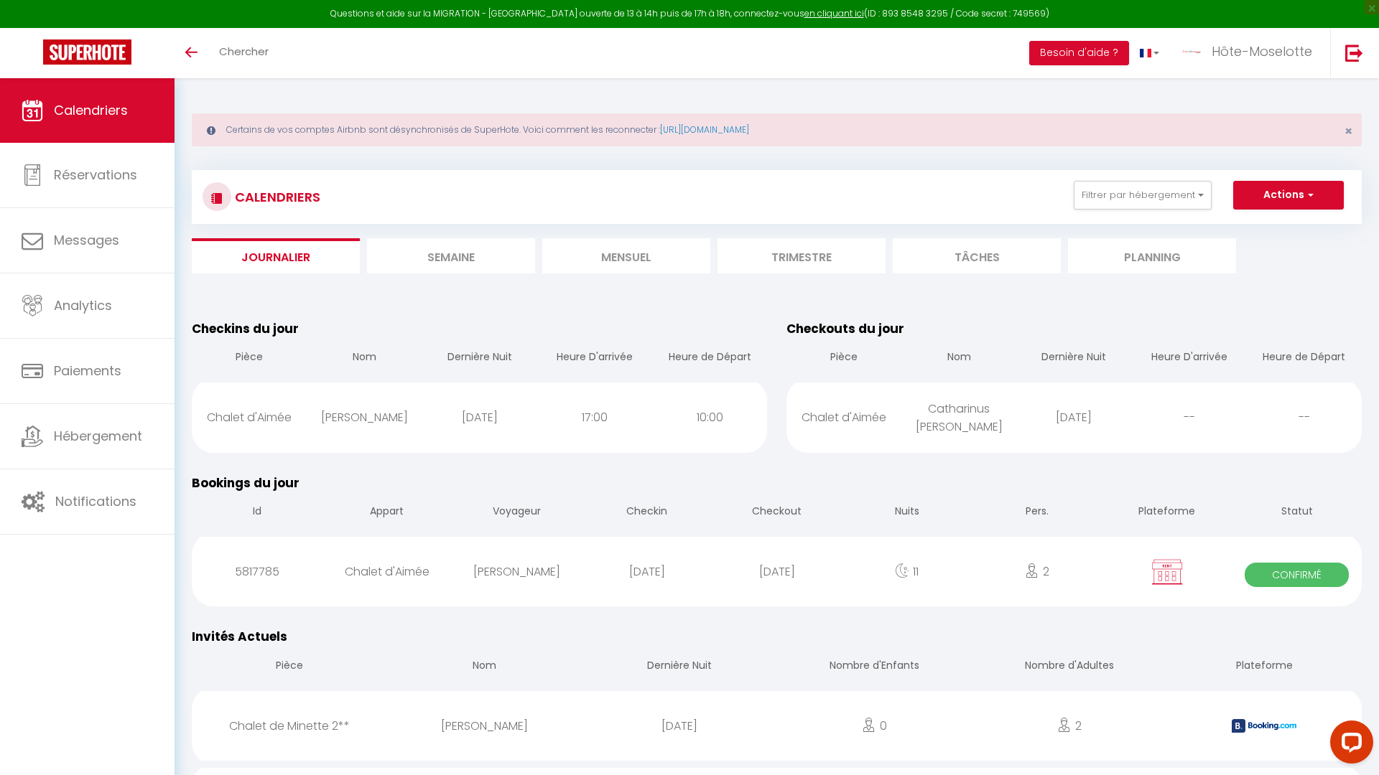
click at [490, 255] on li "Semaine" at bounding box center [451, 255] width 168 height 35
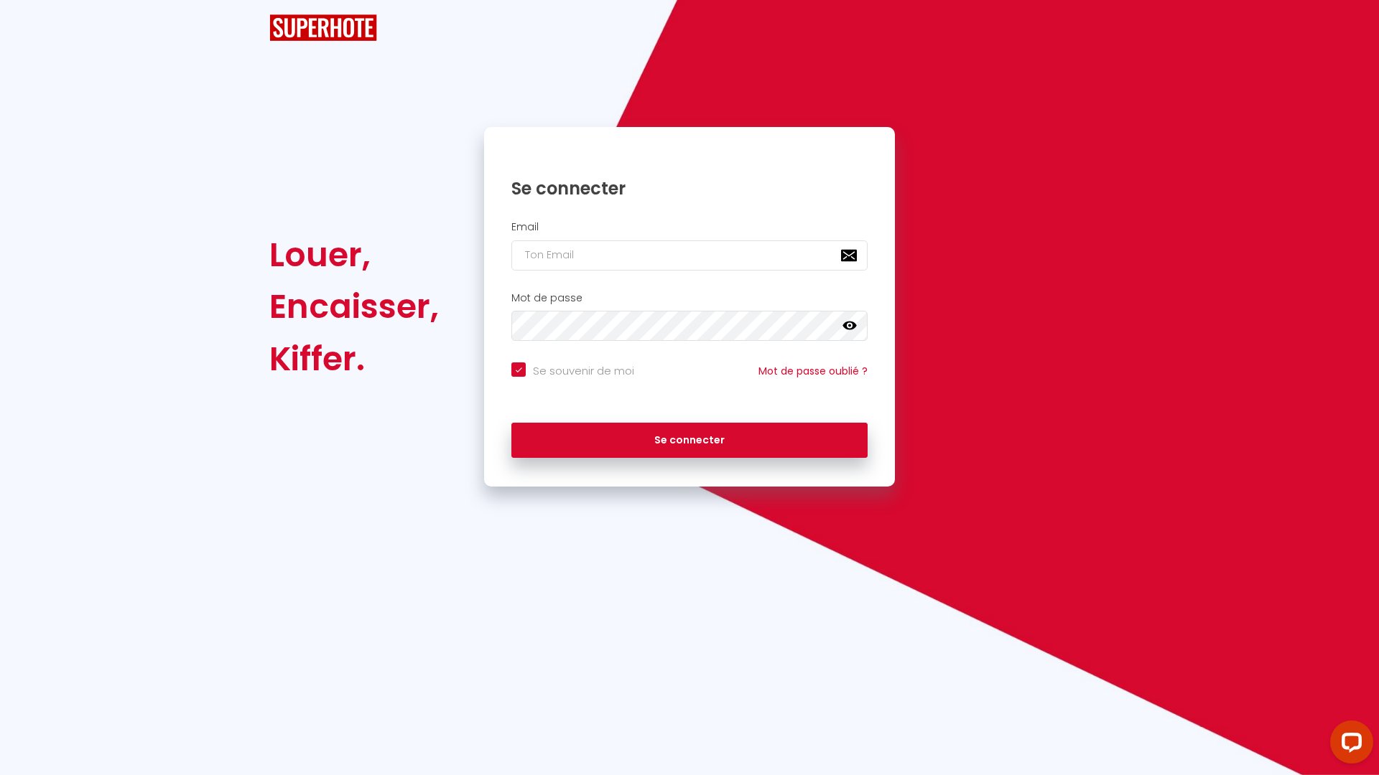
checkbox input "true"
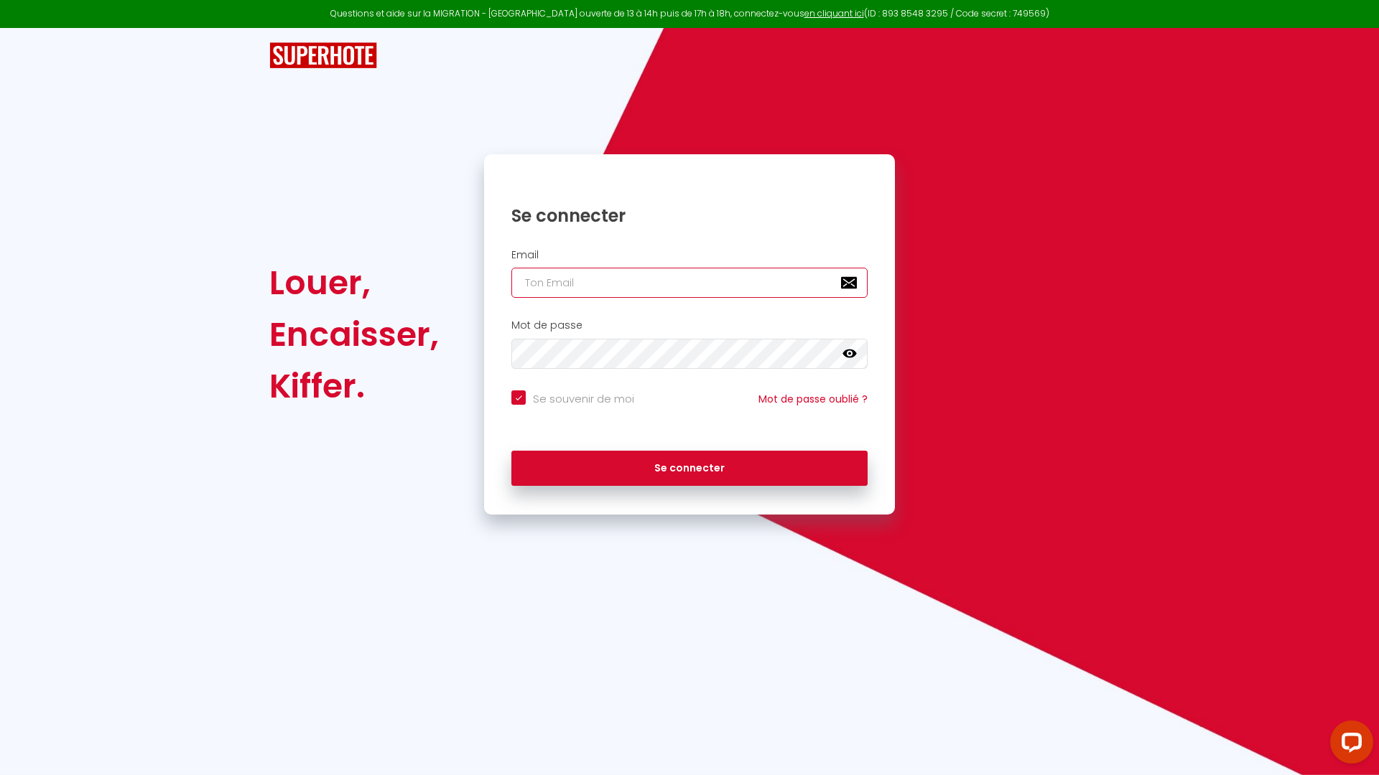
type input "[DOMAIN_NAME][EMAIL_ADDRESS][DOMAIN_NAME]"
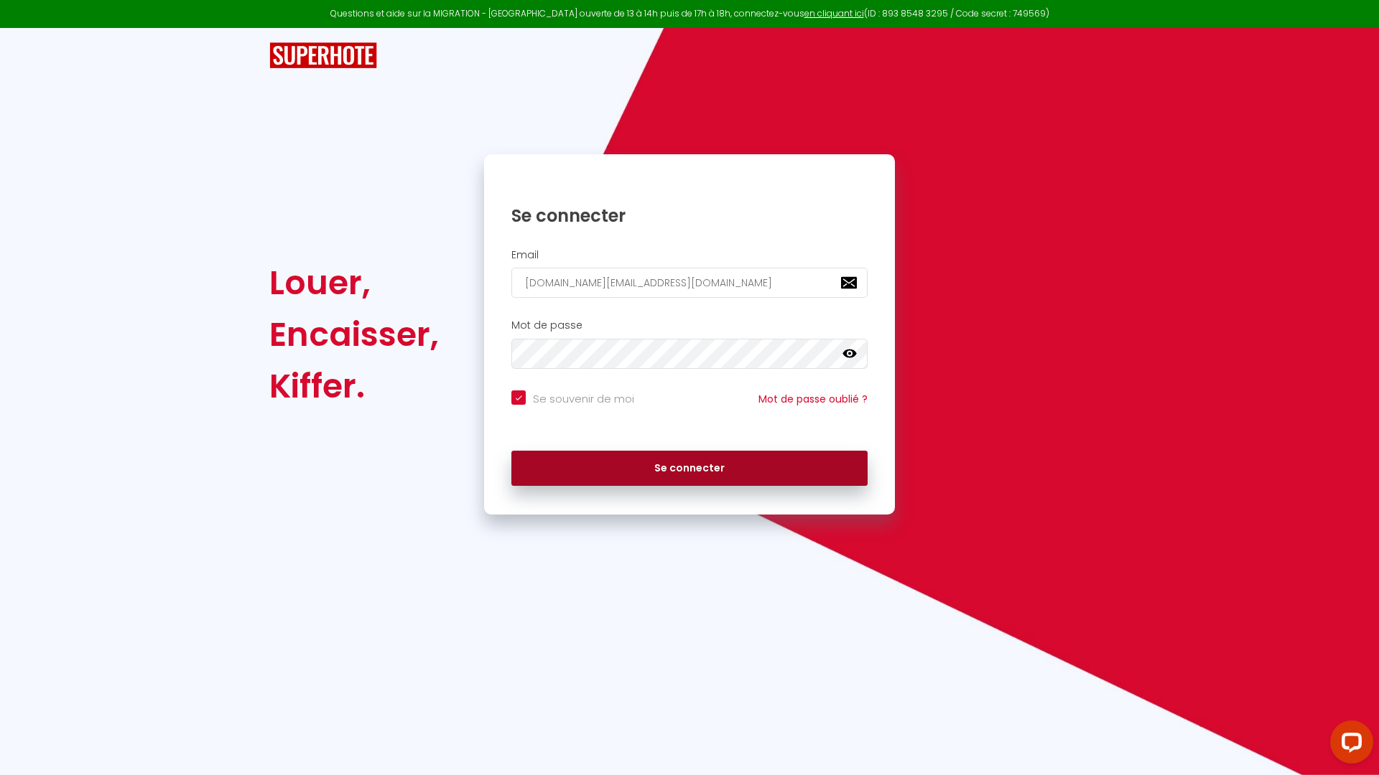
click at [691, 472] on button "Se connecter" at bounding box center [689, 469] width 356 height 36
checkbox input "true"
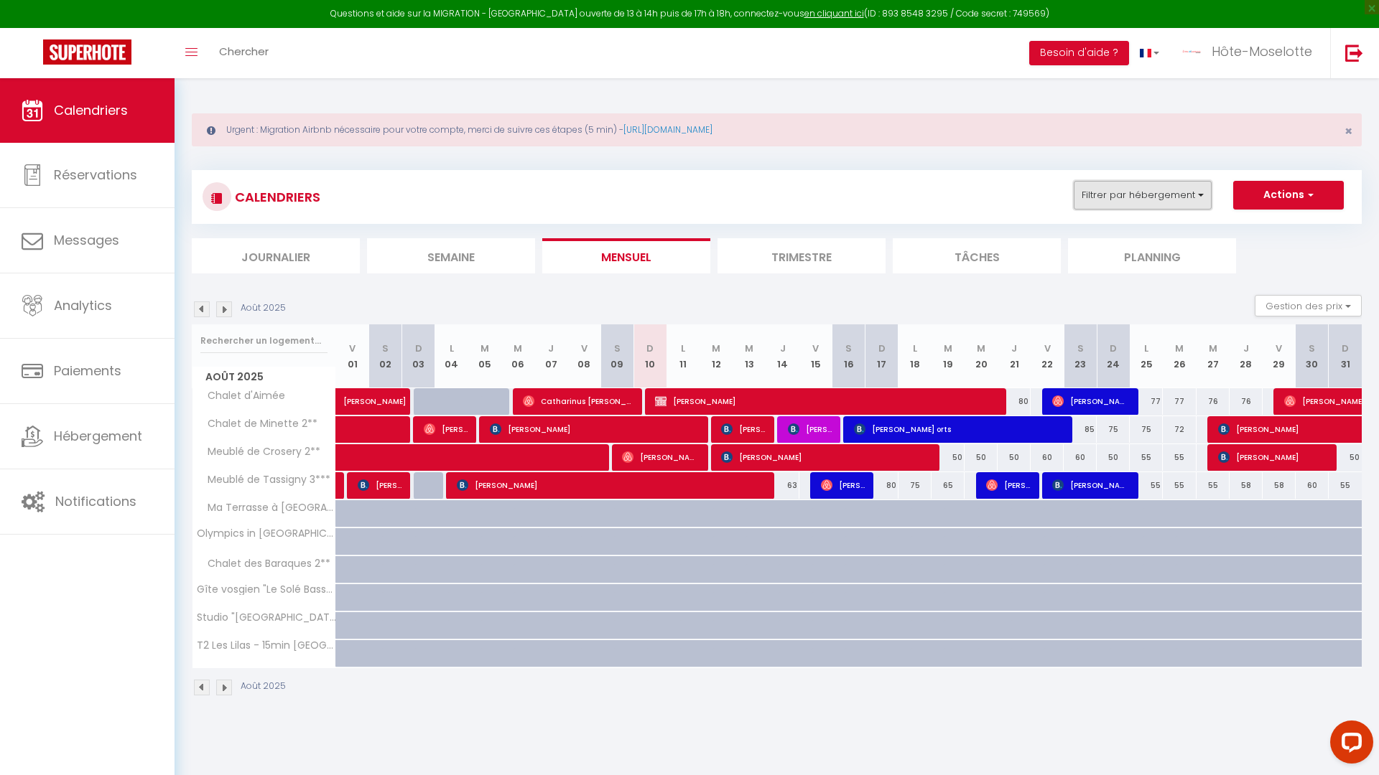
click at [1184, 193] on button "Filtrer par hébergement" at bounding box center [1142, 195] width 138 height 29
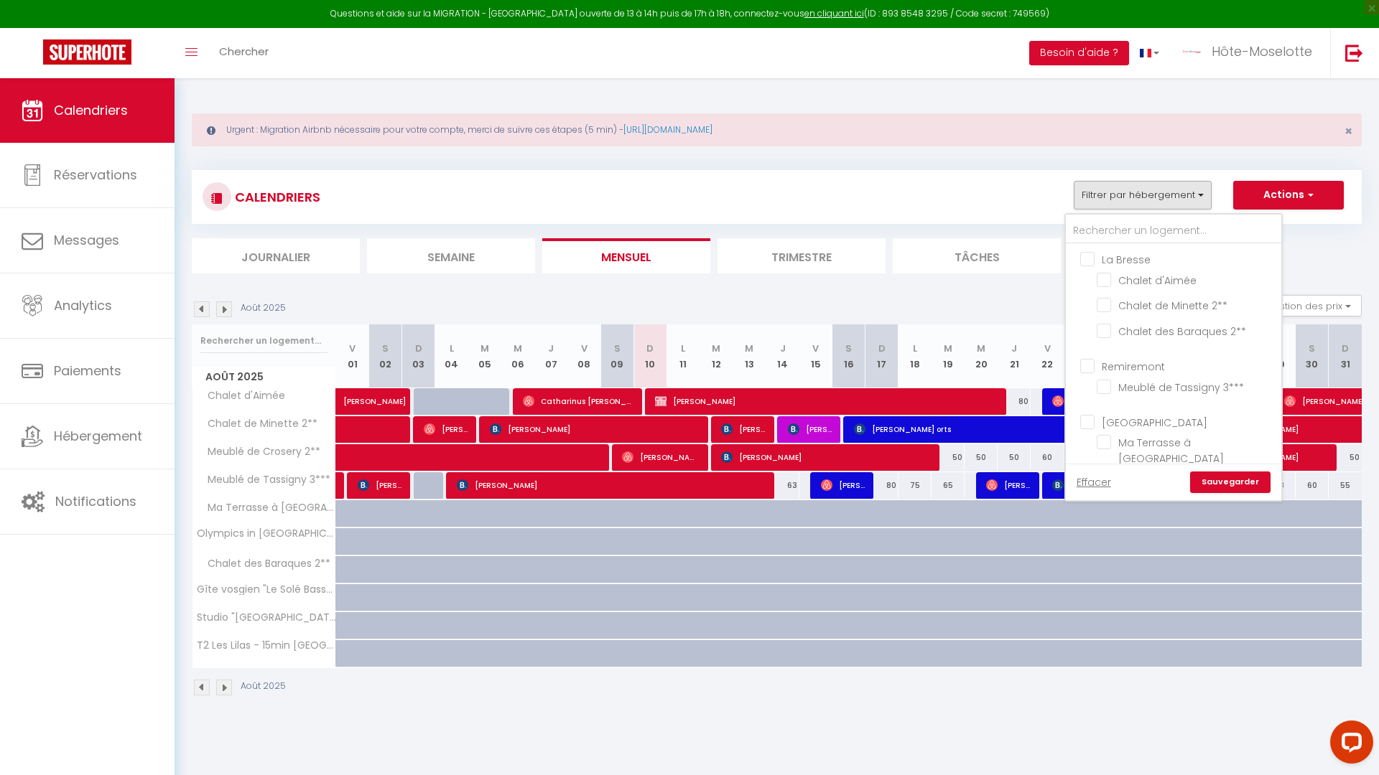
drag, startPoint x: 1095, startPoint y: 275, endPoint x: 1104, endPoint y: 303, distance: 29.3
click at [1098, 282] on ul "La Bresse Chalet d'Aimée Chalet de Minette 2** Chalet des Baraques 2**" at bounding box center [1173, 297] width 215 height 107
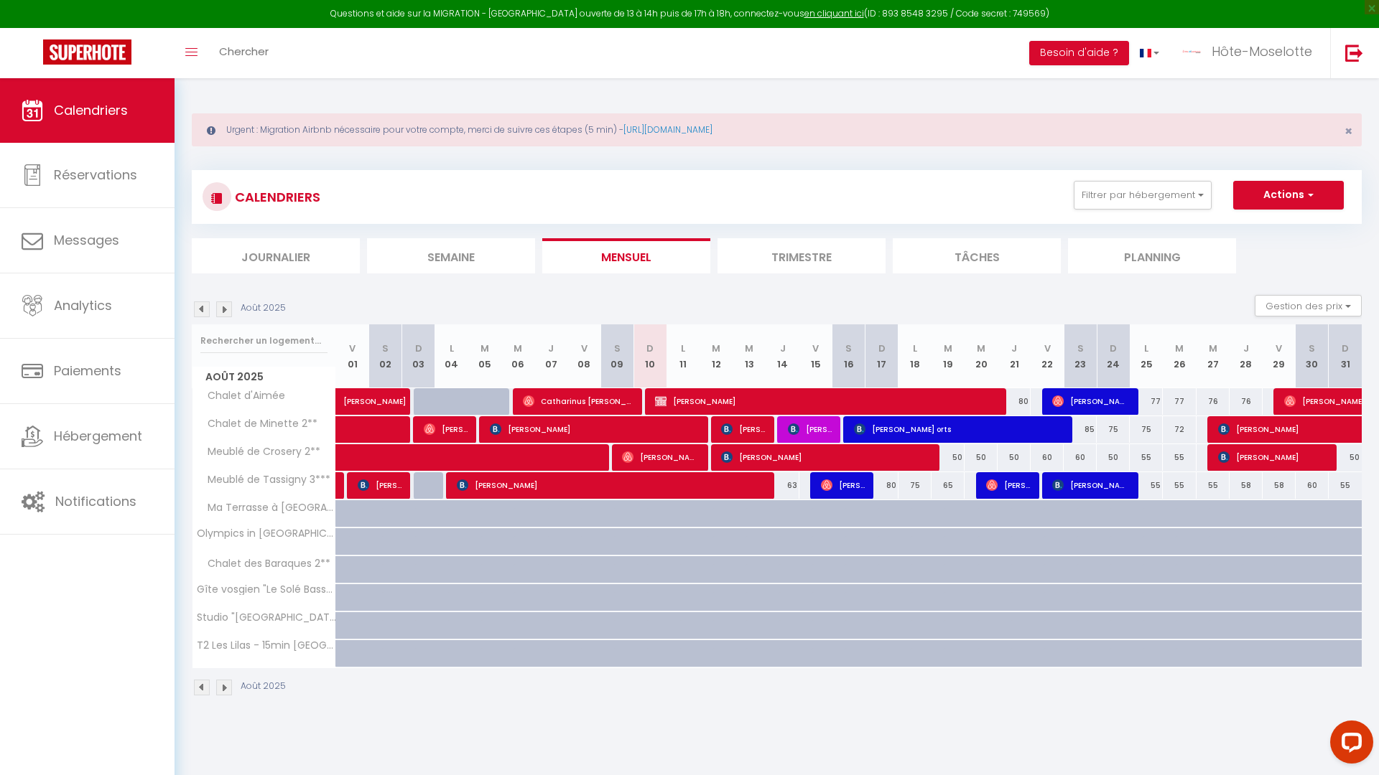
drag, startPoint x: 1104, startPoint y: 309, endPoint x: 1114, endPoint y: 278, distance: 33.4
click at [1102, 307] on div "Août 2025 Gestion des prix Nb Nuits minimum Règles Disponibilité" at bounding box center [777, 309] width 1170 height 29
drag, startPoint x: 1127, startPoint y: 200, endPoint x: 1129, endPoint y: 300, distance: 100.5
click at [1127, 201] on button "Filtrer par hébergement" at bounding box center [1142, 195] width 138 height 29
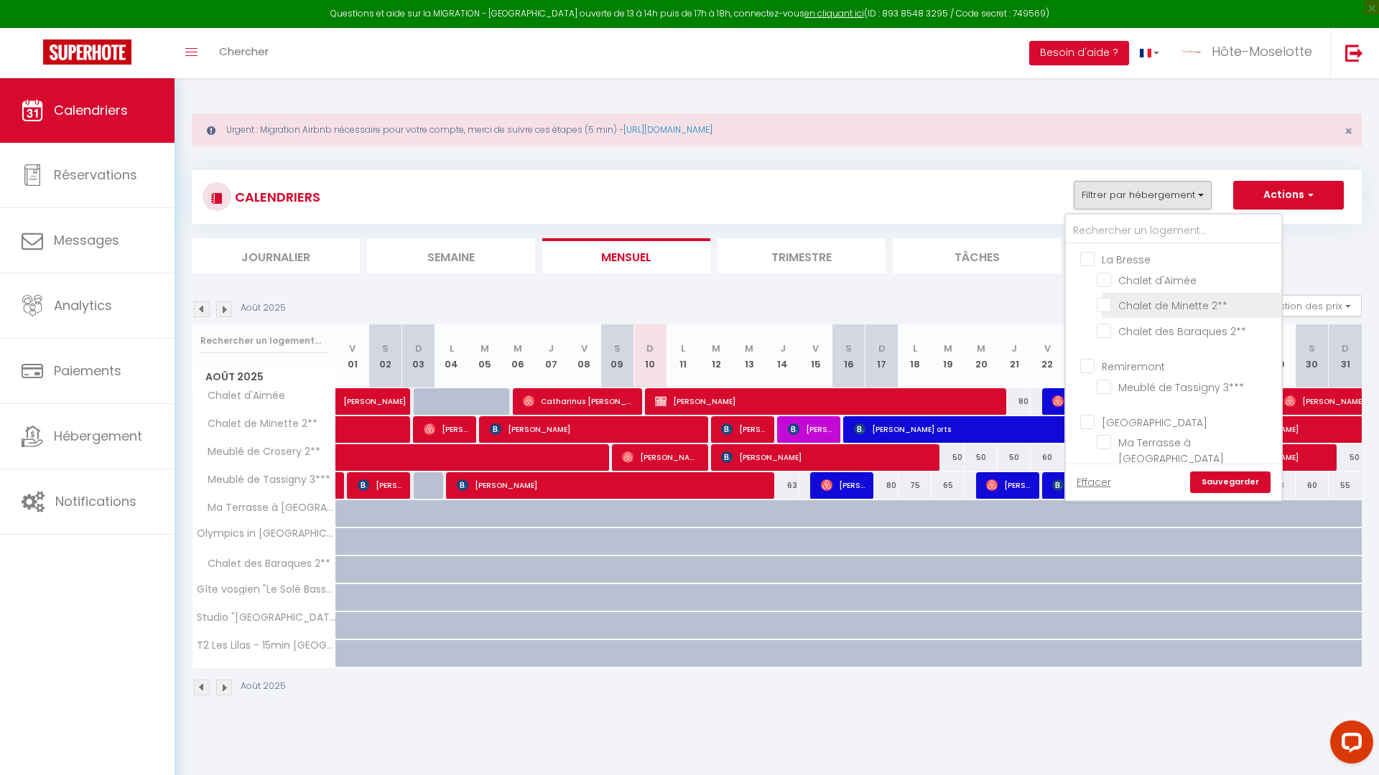
drag, startPoint x: 1104, startPoint y: 277, endPoint x: 1097, endPoint y: 301, distance: 24.8
click at [1104, 278] on input "Chalet d'Aimée" at bounding box center [1186, 279] width 180 height 14
checkbox input "true"
checkbox input "false"
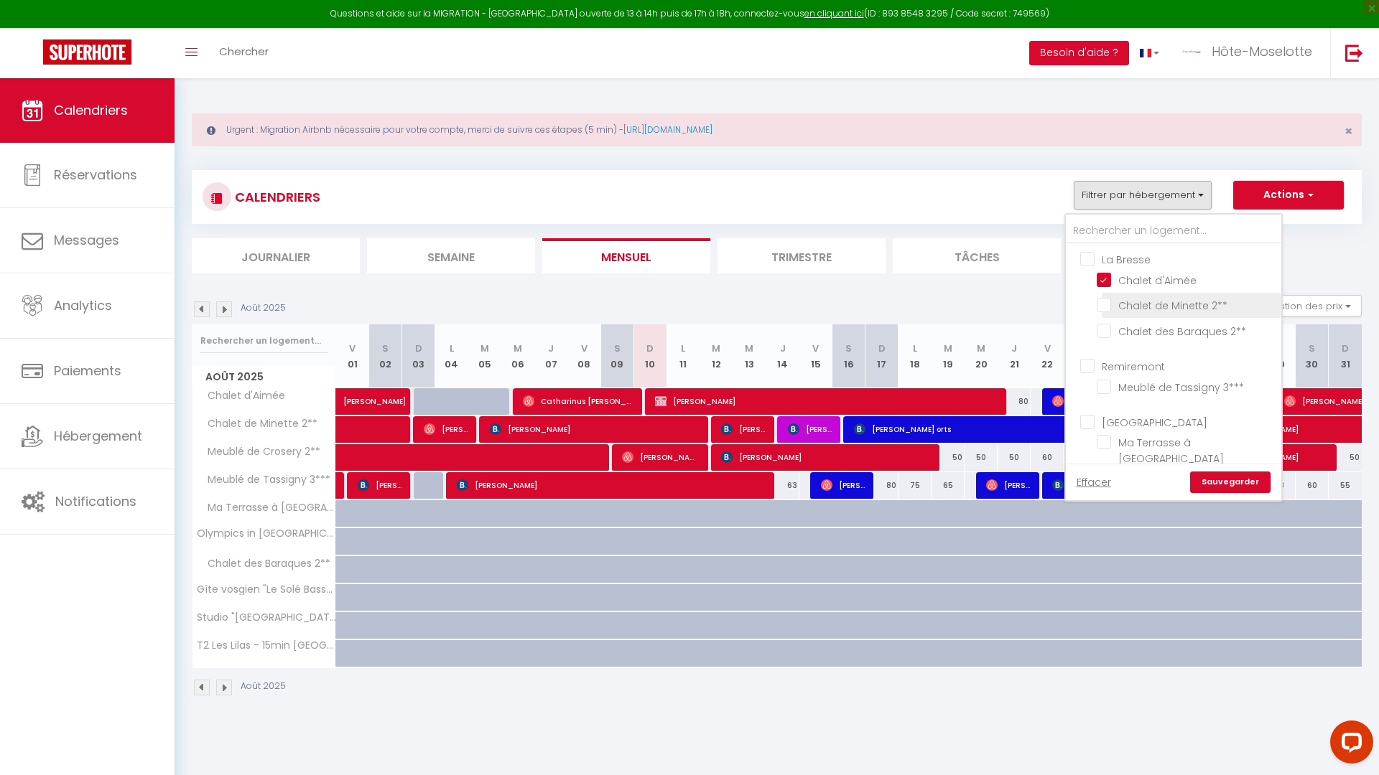
checkbox input "false"
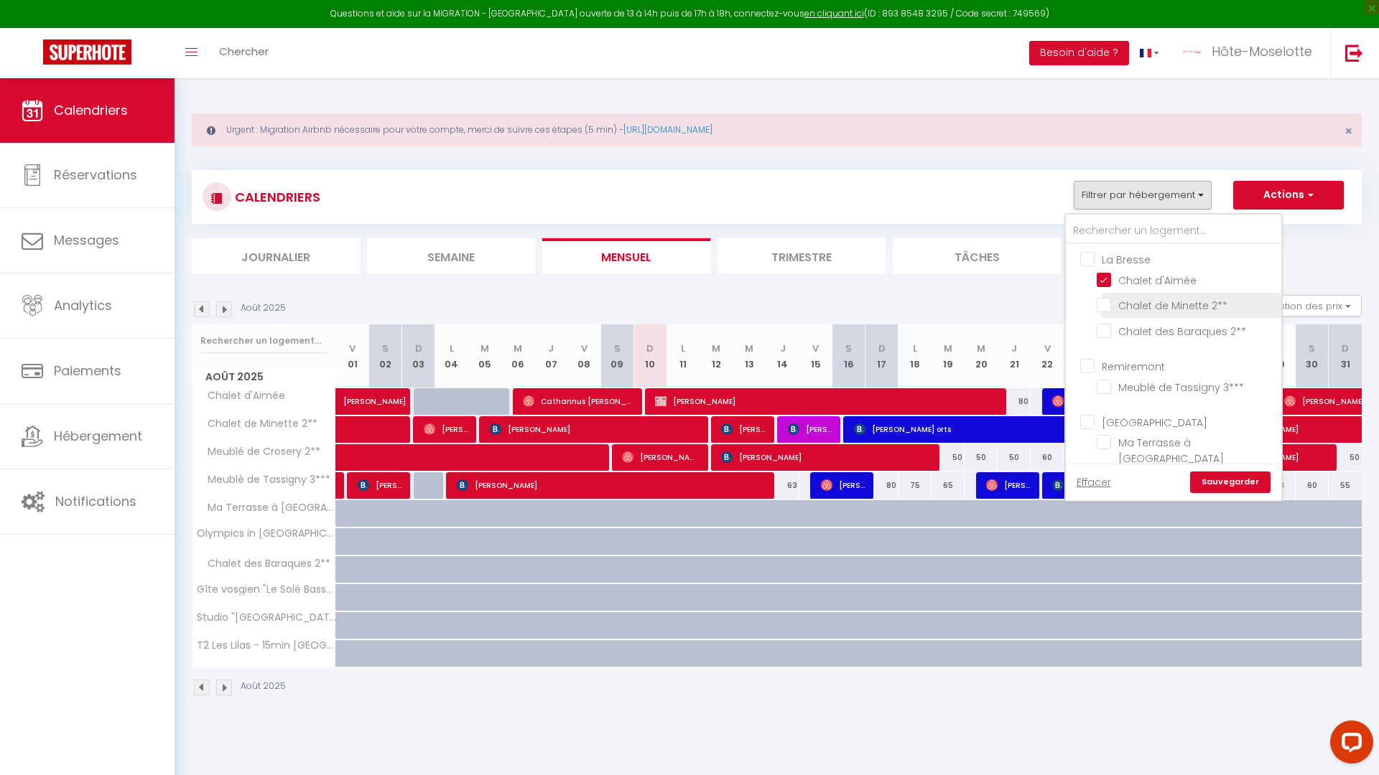
checkbox input "false"
drag, startPoint x: 1097, startPoint y: 301, endPoint x: 1118, endPoint y: 352, distance: 55.1
click at [1098, 302] on input "Chalet de Minette 2**" at bounding box center [1186, 304] width 180 height 14
checkbox input "true"
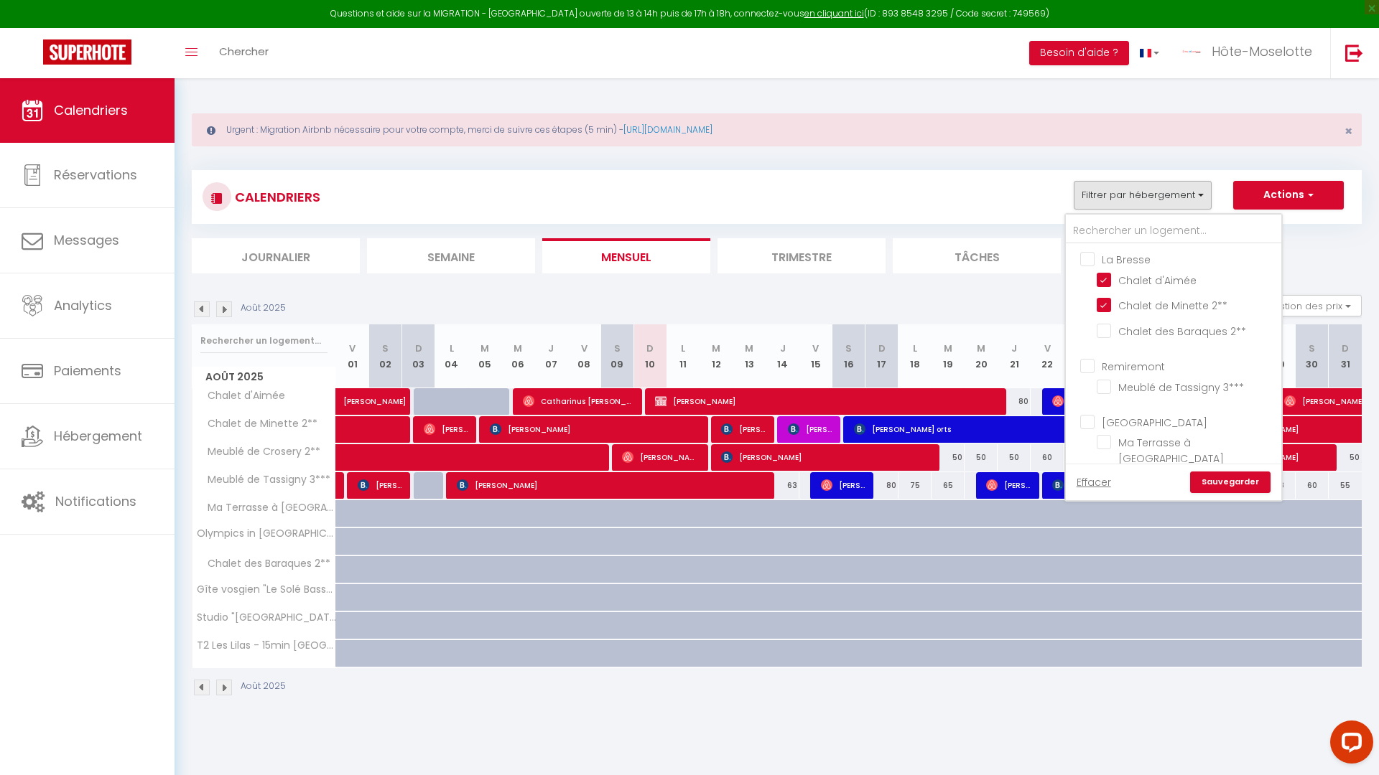
checkbox input "false"
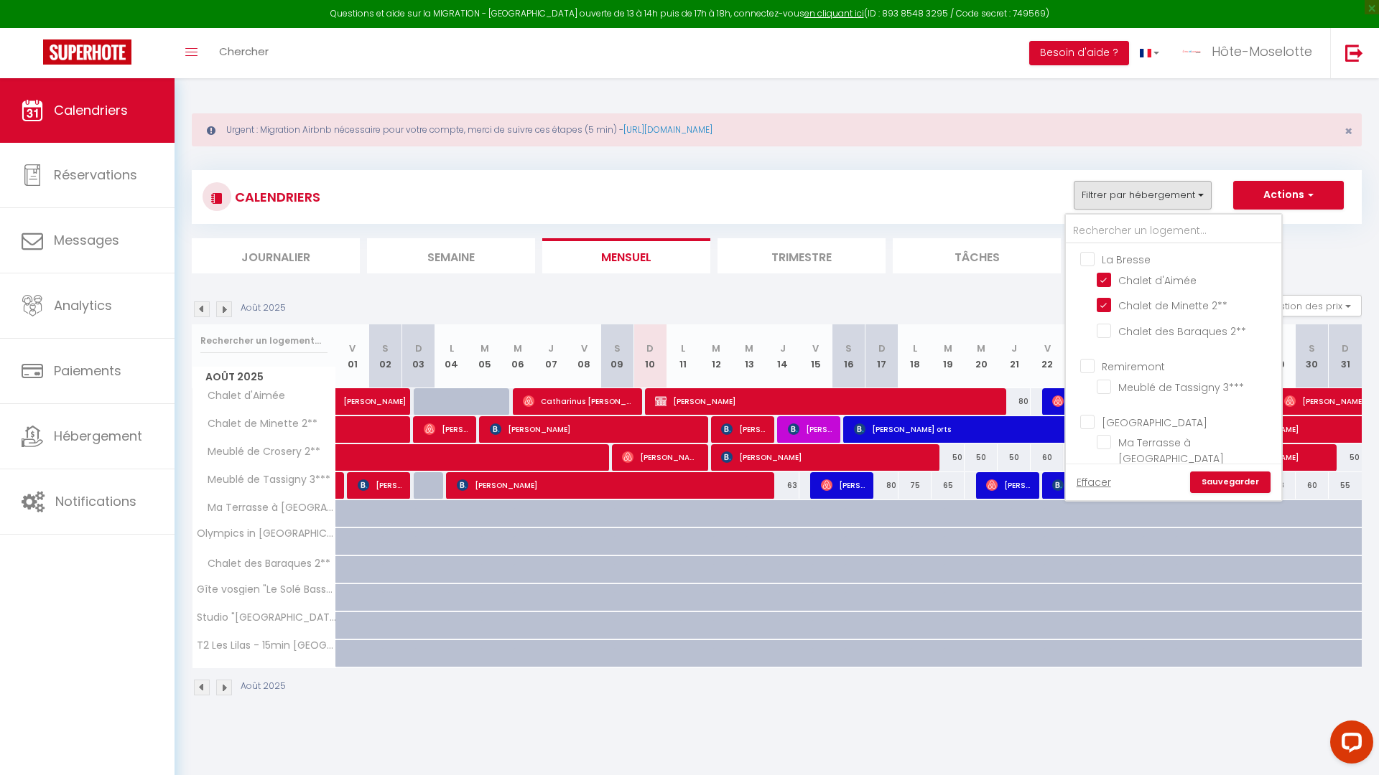
checkbox input "false"
click at [1106, 371] on input "Meublé de Tassigny 3***" at bounding box center [1186, 372] width 180 height 14
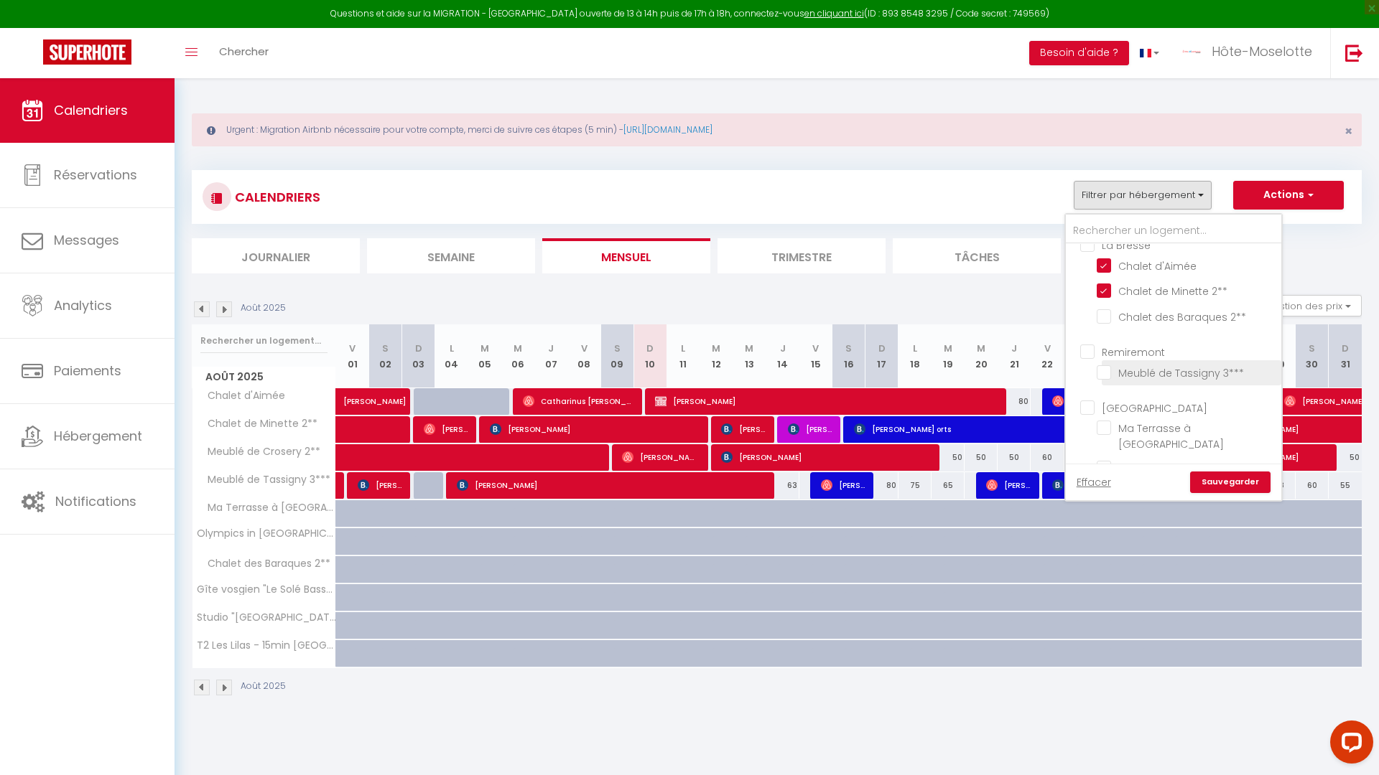
checkbox input "true"
checkbox input "false"
checkbox input "true"
checkbox input "false"
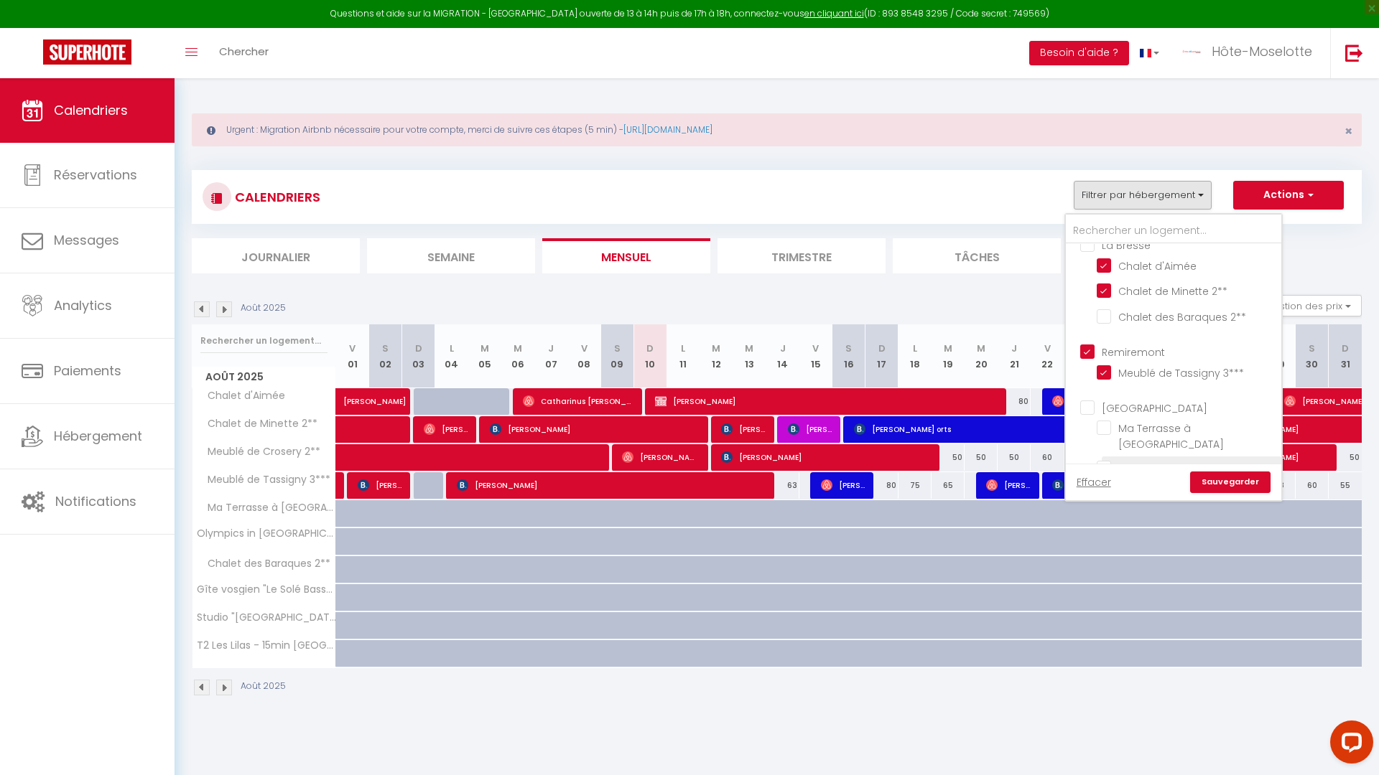
checkbox input "false"
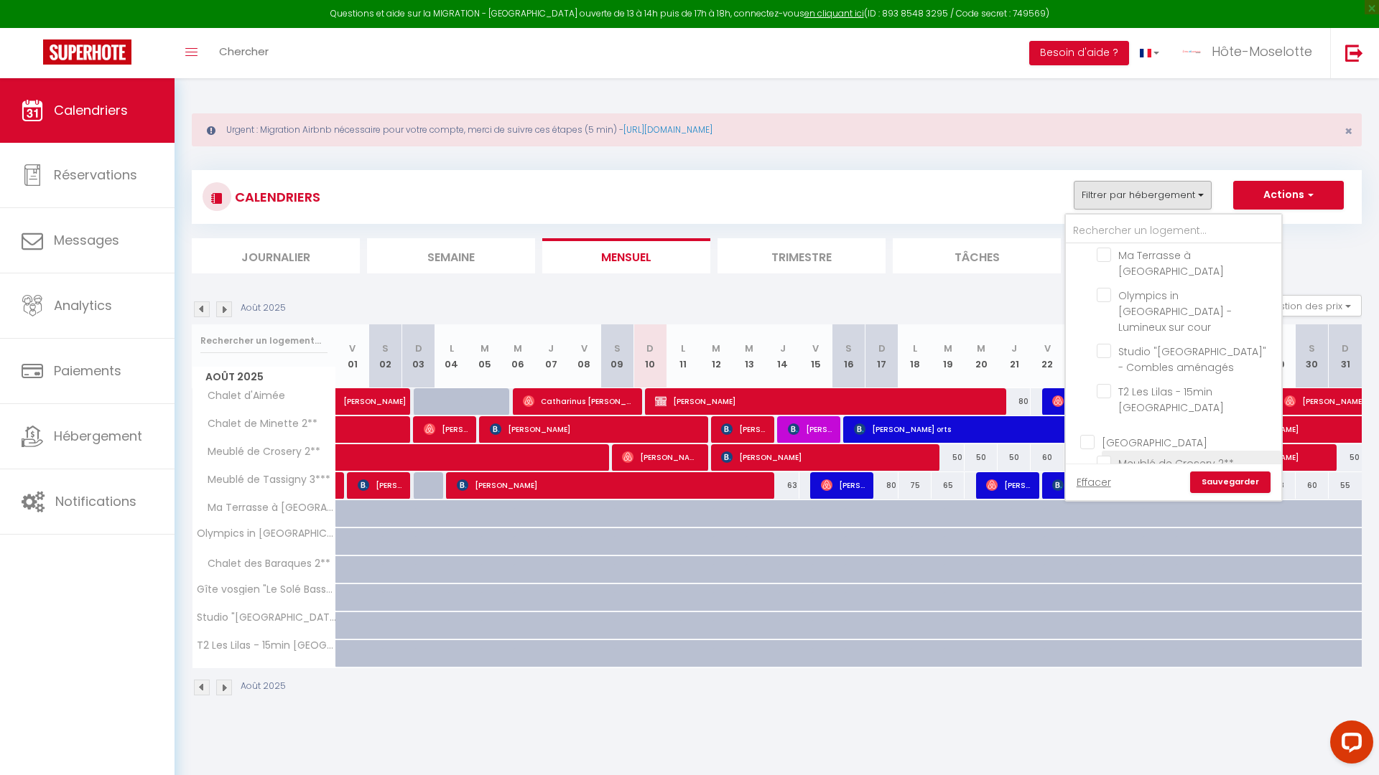
click at [1104, 455] on input "Meublé de Crosery 2**" at bounding box center [1186, 462] width 180 height 14
checkbox input "true"
checkbox input "false"
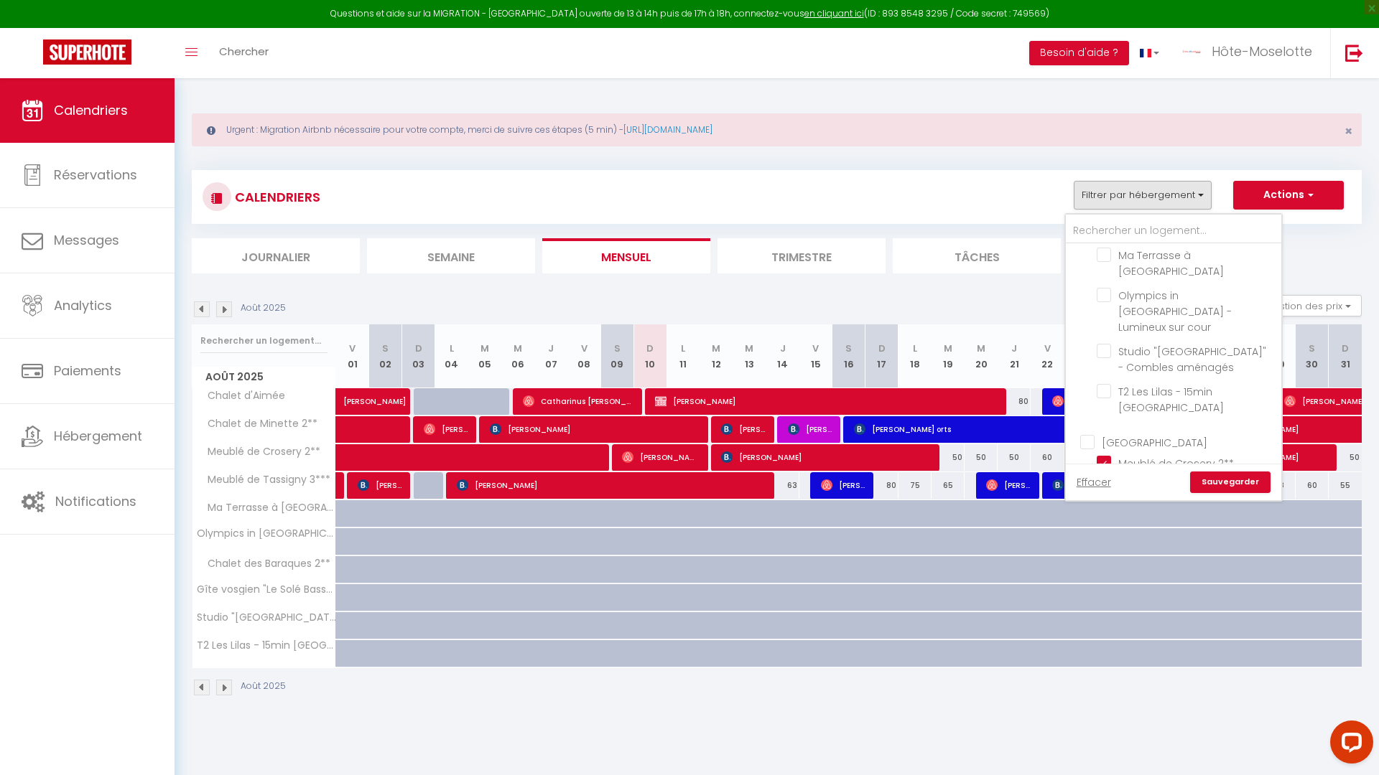
checkbox input "false"
click at [1221, 479] on link "Sauvegarder" at bounding box center [1230, 483] width 80 height 22
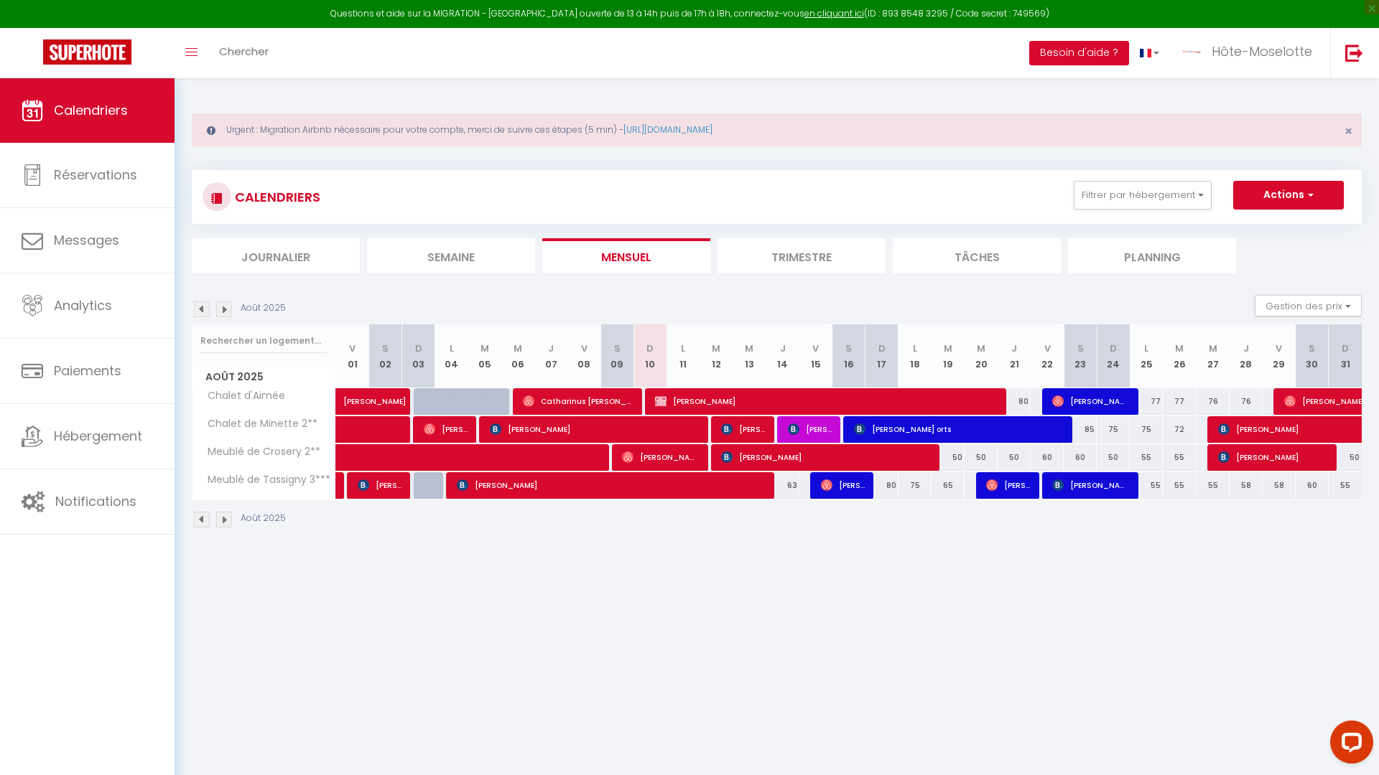
click at [814, 261] on li "Trimestre" at bounding box center [801, 255] width 168 height 35
